Goal: Use online tool/utility: Utilize a website feature to perform a specific function

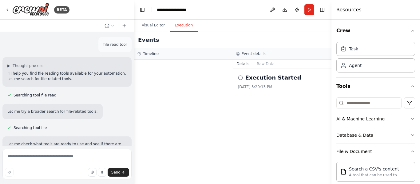
scroll to position [130, 0]
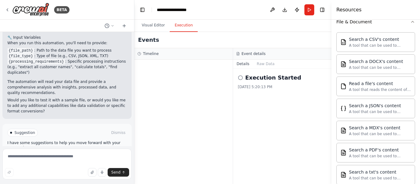
click at [239, 77] on icon at bounding box center [240, 77] width 5 height 5
click at [156, 27] on button "Visual Editor" at bounding box center [153, 25] width 33 height 13
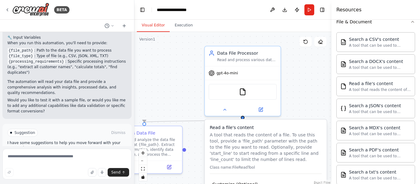
click at [132, 63] on div at bounding box center [133, 92] width 2 height 184
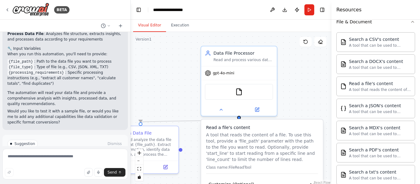
scroll to position [656, 0]
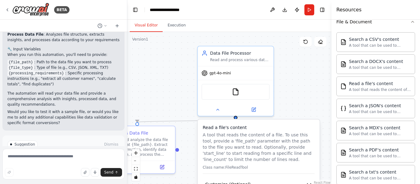
drag, startPoint x: 133, startPoint y: 63, endPoint x: 127, endPoint y: 65, distance: 6.0
click at [127, 65] on div "BETA file read tool ▶ Thought process I'll help you find file reading tools ava…" at bounding box center [210, 92] width 420 height 184
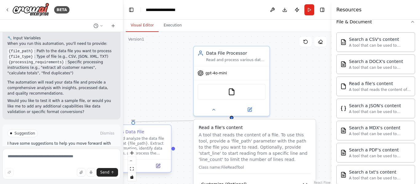
scroll to position [672, 0]
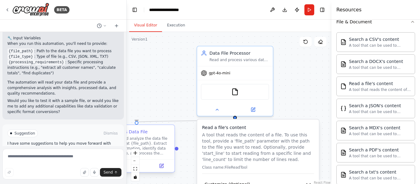
click at [127, 162] on div "BETA file read tool ▶ Thought process I'll help you find file reading tools ava…" at bounding box center [210, 92] width 420 height 184
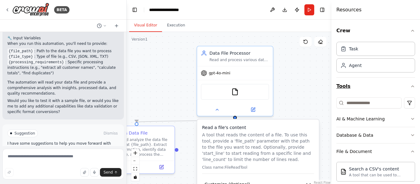
click at [411, 86] on icon "button" at bounding box center [413, 86] width 5 height 5
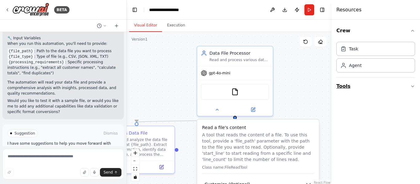
click at [413, 88] on icon "button" at bounding box center [413, 86] width 5 height 5
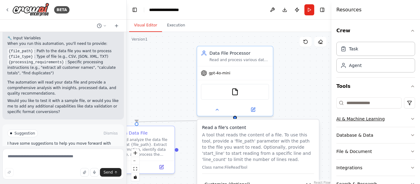
click at [411, 120] on icon "button" at bounding box center [413, 119] width 5 height 5
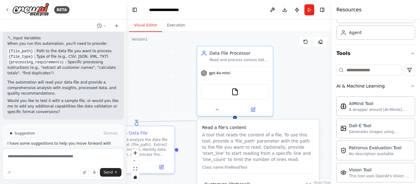
scroll to position [32, 0]
click at [411, 86] on icon "button" at bounding box center [413, 86] width 5 height 5
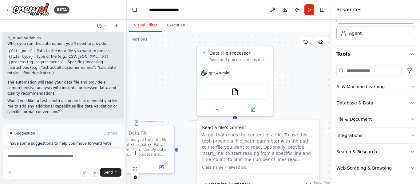
click at [411, 103] on icon "button" at bounding box center [413, 103] width 5 height 5
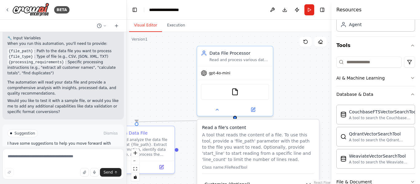
scroll to position [31, 0]
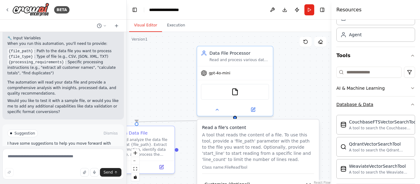
click at [411, 102] on icon "button" at bounding box center [413, 104] width 5 height 5
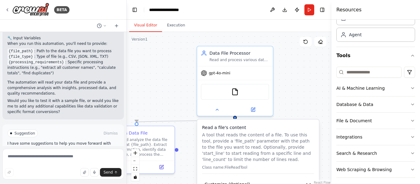
scroll to position [34, 0]
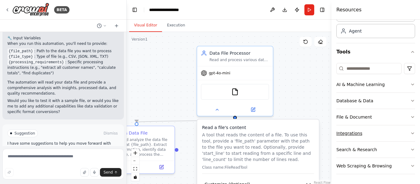
click at [411, 134] on icon "button" at bounding box center [413, 133] width 5 height 5
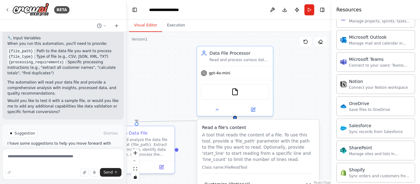
scroll to position [416, 0]
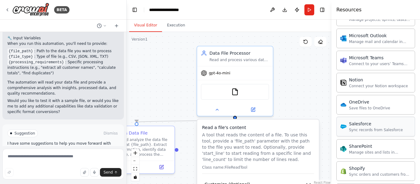
click at [360, 127] on div "Salesforce" at bounding box center [376, 124] width 54 height 6
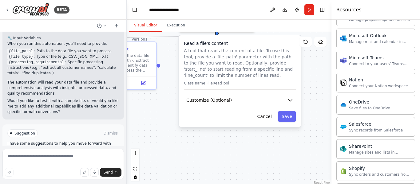
drag, startPoint x: 324, startPoint y: 160, endPoint x: 307, endPoint y: 67, distance: 94.8
click at [307, 67] on div ".deletable-edge-delete-btn { width: 20px; height: 20px; border: 0px solid #ffff…" at bounding box center [229, 109] width 205 height 154
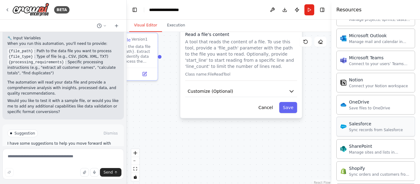
click at [362, 129] on div "Sync records from Salesforce" at bounding box center [376, 130] width 54 height 5
click at [138, 155] on button "zoom in" at bounding box center [135, 153] width 8 height 8
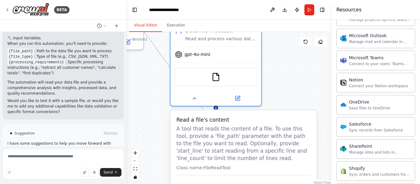
drag, startPoint x: 265, startPoint y: 73, endPoint x: 265, endPoint y: 176, distance: 103.7
click at [265, 176] on div "Read a file's content A tool that reads the content of a file. To use this tool…" at bounding box center [244, 145] width 134 height 59
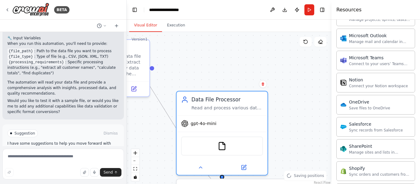
drag, startPoint x: 322, startPoint y: 89, endPoint x: 328, endPoint y: 154, distance: 65.2
click at [328, 154] on div ".deletable-edge-delete-btn { width: 20px; height: 20px; border: 0px solid #ffff…" at bounding box center [229, 109] width 205 height 154
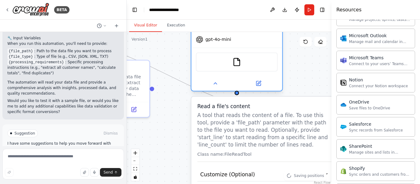
drag, startPoint x: 259, startPoint y: 125, endPoint x: 271, endPoint y: 39, distance: 87.4
click at [271, 39] on div "gpt-4o-mini" at bounding box center [237, 39] width 91 height 16
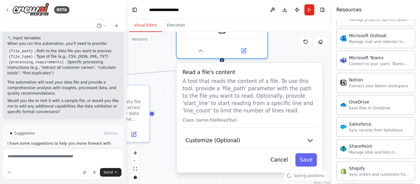
drag, startPoint x: 252, startPoint y: 120, endPoint x: 238, endPoint y: 90, distance: 33.6
click at [238, 90] on p "A tool that reads the content of a file. To use this tool, provide a 'file_path…" at bounding box center [250, 96] width 134 height 37
click at [311, 144] on icon "button" at bounding box center [310, 140] width 7 height 7
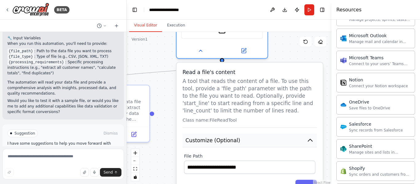
click at [311, 144] on icon "button" at bounding box center [310, 140] width 7 height 7
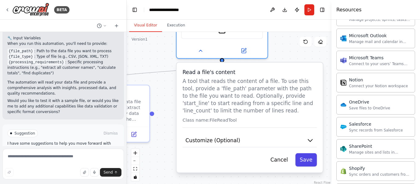
click at [307, 162] on button "Save" at bounding box center [306, 160] width 22 height 13
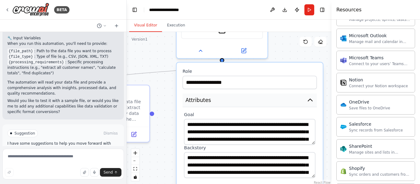
click at [311, 97] on icon "button" at bounding box center [310, 100] width 7 height 7
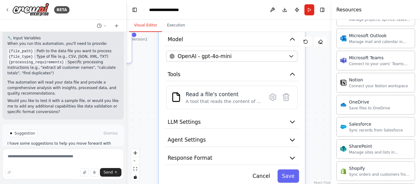
drag, startPoint x: 326, startPoint y: 133, endPoint x: 307, endPoint y: 52, distance: 82.9
click at [307, 52] on div "**********" at bounding box center [229, 109] width 205 height 154
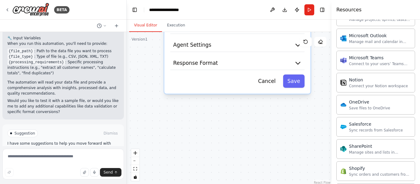
drag, startPoint x: 313, startPoint y: 144, endPoint x: 320, endPoint y: 51, distance: 93.8
click at [320, 51] on div "**********" at bounding box center [229, 109] width 205 height 154
drag, startPoint x: 352, startPoint y: 126, endPoint x: 221, endPoint y: 110, distance: 132.7
drag, startPoint x: 221, startPoint y: 110, endPoint x: 363, endPoint y: 126, distance: 143.4
click at [363, 126] on div "Salesforce" at bounding box center [376, 124] width 54 height 6
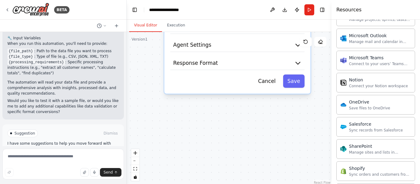
drag, startPoint x: 363, startPoint y: 126, endPoint x: 258, endPoint y: 133, distance: 105.5
drag, startPoint x: 258, startPoint y: 133, endPoint x: 373, endPoint y: 130, distance: 115.2
click at [373, 130] on div "Sync records from Salesforce" at bounding box center [376, 130] width 54 height 5
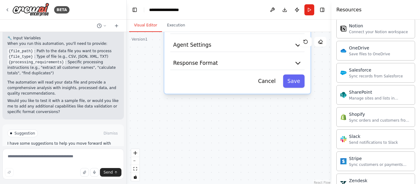
scroll to position [460, 0]
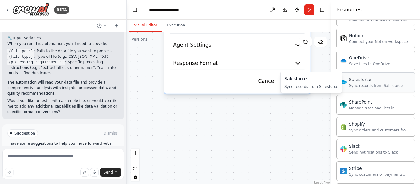
click at [362, 83] on div "Salesforce Sync records from Salesforce" at bounding box center [376, 83] width 54 height 12
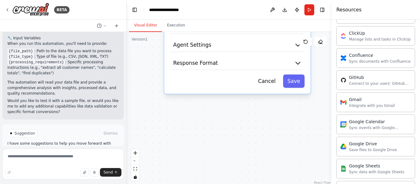
scroll to position [213, 0]
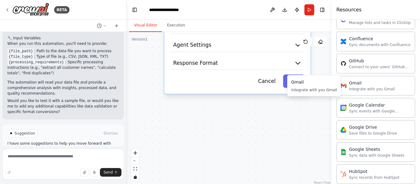
click at [310, 89] on div "Integrate with you Gmail" at bounding box center [314, 90] width 46 height 5
click at [313, 92] on div "Integrate with you Gmail" at bounding box center [314, 90] width 46 height 5
click at [267, 140] on div "**********" at bounding box center [229, 109] width 205 height 154
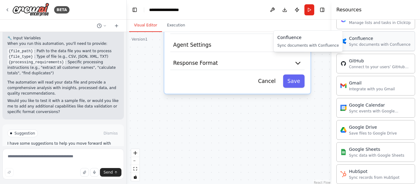
click at [354, 43] on div "Sync documents with Confluence" at bounding box center [380, 44] width 62 height 5
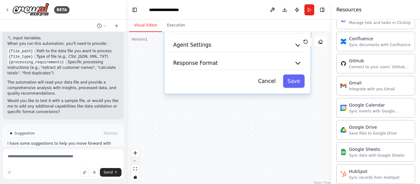
click at [136, 161] on icon "zoom out" at bounding box center [136, 161] width 4 height 1
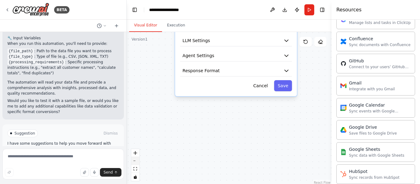
click at [136, 161] on icon "zoom out" at bounding box center [136, 161] width 4 height 1
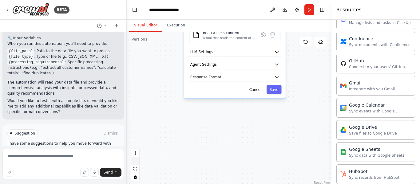
click at [136, 161] on icon "zoom out" at bounding box center [136, 161] width 4 height 1
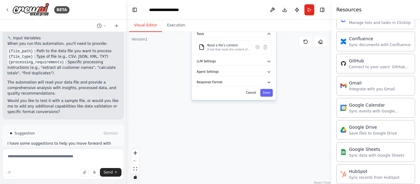
click at [134, 178] on icon "toggle interactivity" at bounding box center [135, 177] width 3 height 4
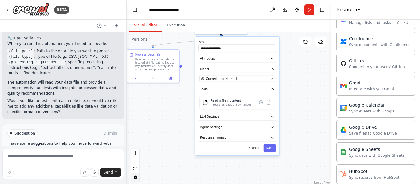
drag, startPoint x: 210, startPoint y: 129, endPoint x: 214, endPoint y: 184, distance: 55.2
click at [214, 184] on div "**********" at bounding box center [229, 109] width 205 height 154
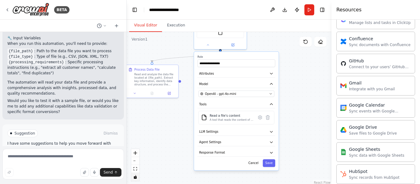
drag, startPoint x: 170, startPoint y: 104, endPoint x: 168, endPoint y: 122, distance: 18.9
click at [168, 122] on div "**********" at bounding box center [229, 109] width 205 height 154
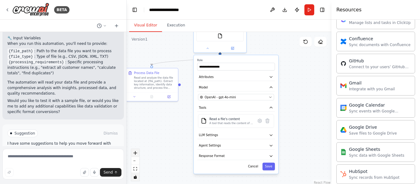
click at [133, 154] on button "zoom in" at bounding box center [135, 153] width 8 height 8
